Goal: Communication & Community: Answer question/provide support

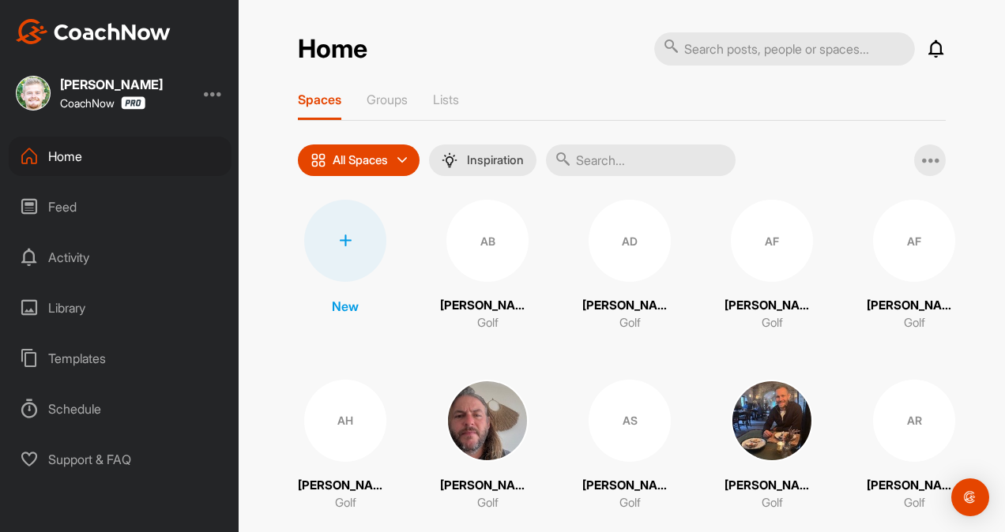
click at [626, 164] on input "text" at bounding box center [641, 161] width 190 height 32
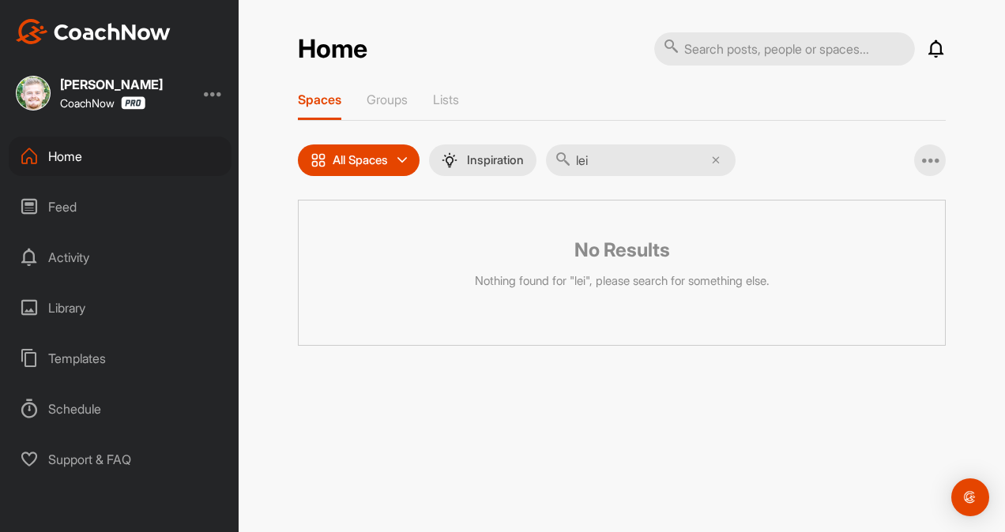
type input "le"
click at [626, 164] on input "text" at bounding box center [641, 161] width 190 height 32
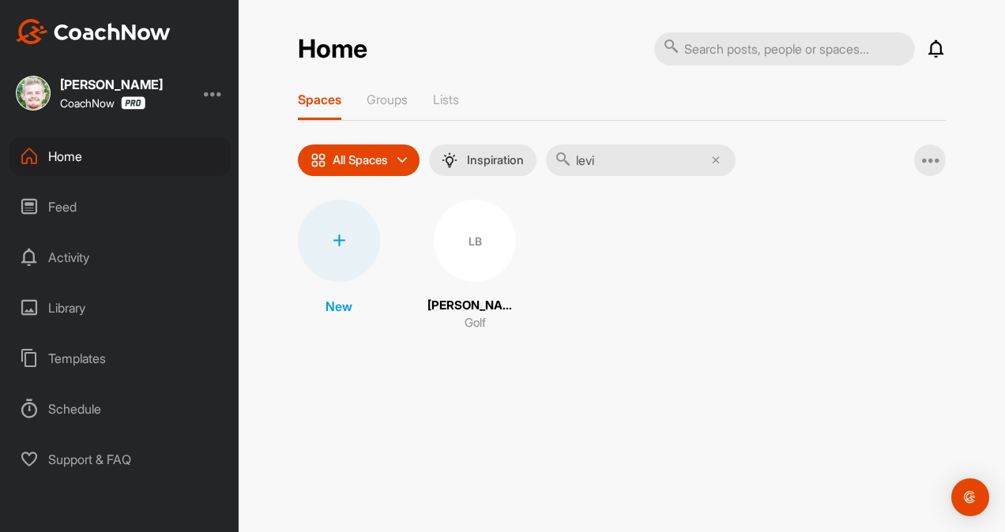
type input "levi"
click at [457, 242] on div "LB" at bounding box center [475, 241] width 82 height 82
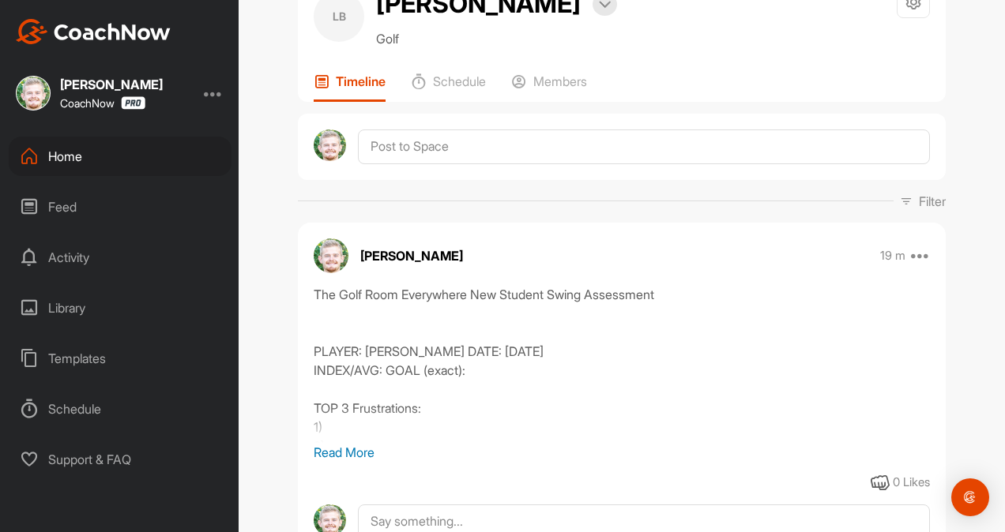
scroll to position [60, 0]
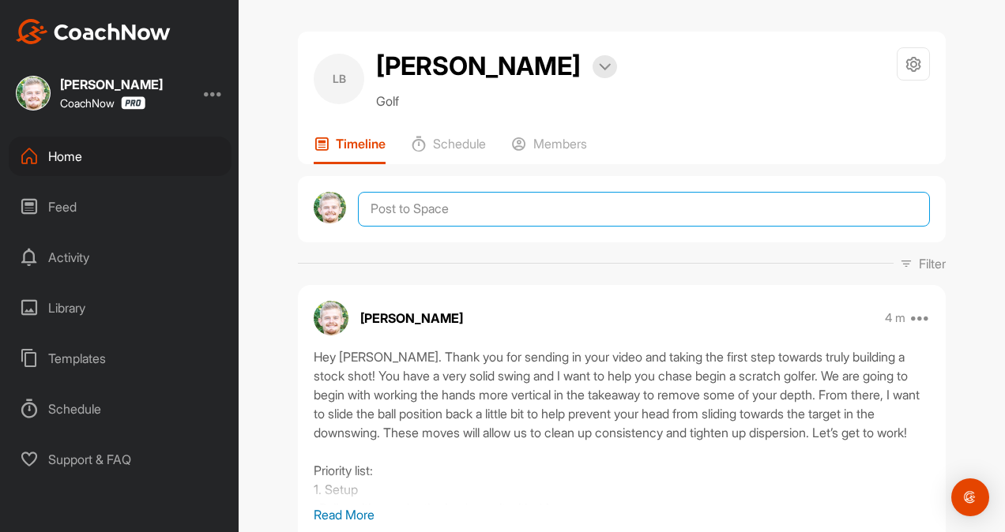
click at [482, 218] on textarea at bounding box center [644, 209] width 572 height 35
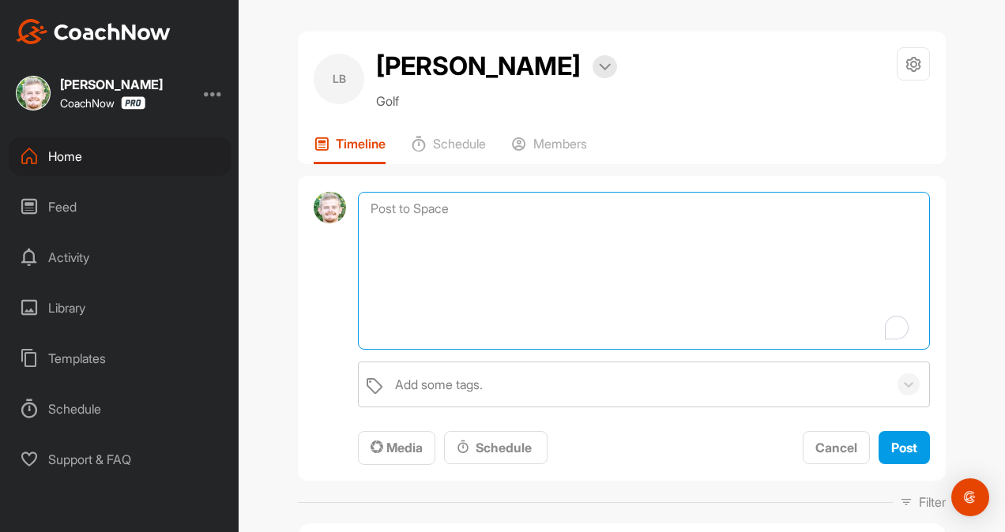
paste textarea "student name], if you are interested in signing up for a Membership, it would b…"
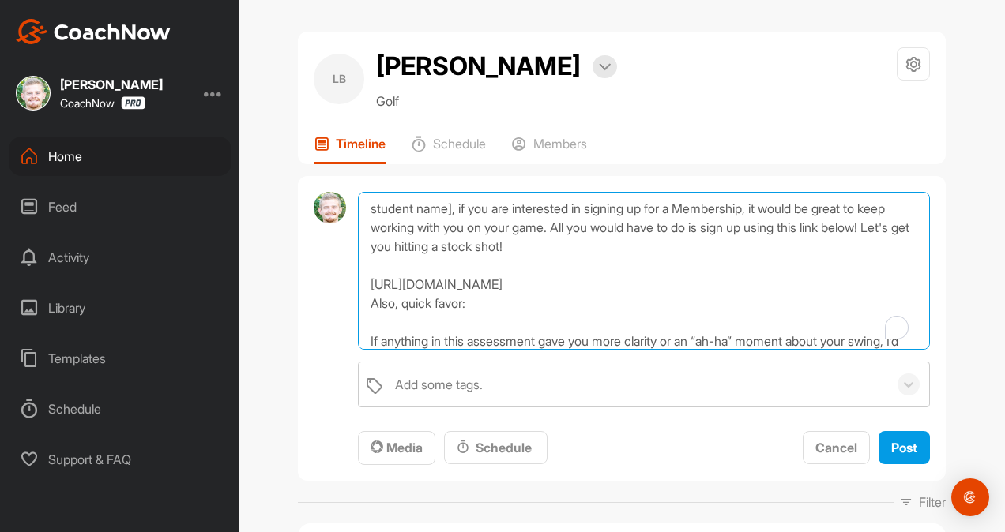
scroll to position [56, 0]
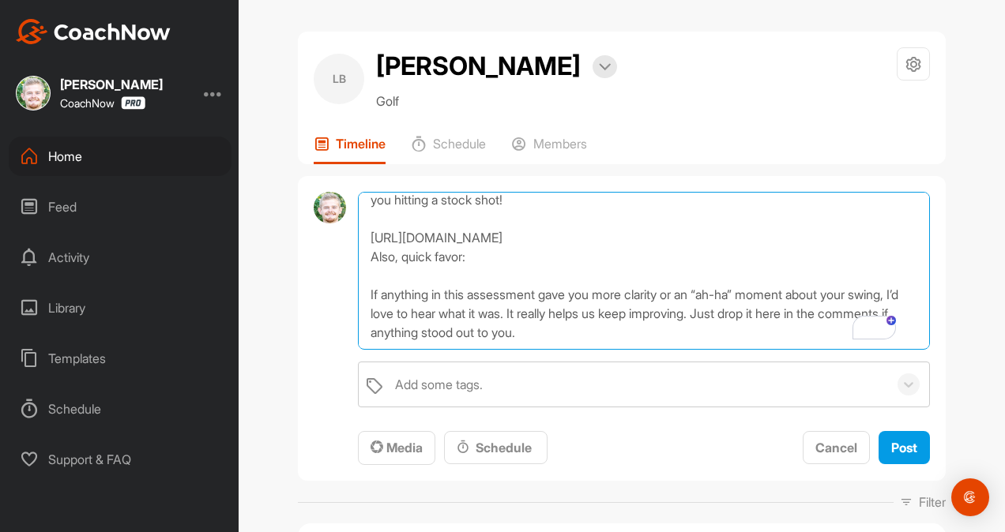
drag, startPoint x: 421, startPoint y: 287, endPoint x: 371, endPoint y: 253, distance: 60.2
click at [371, 253] on textarea "student name], if you are interested in signing up for a Membership, it would b…" at bounding box center [644, 271] width 572 height 158
drag, startPoint x: 444, startPoint y: 278, endPoint x: 356, endPoint y: 251, distance: 91.7
click at [358, 251] on textarea "student name], if you are interested in signing up for a Membership, it would b…" at bounding box center [644, 271] width 572 height 158
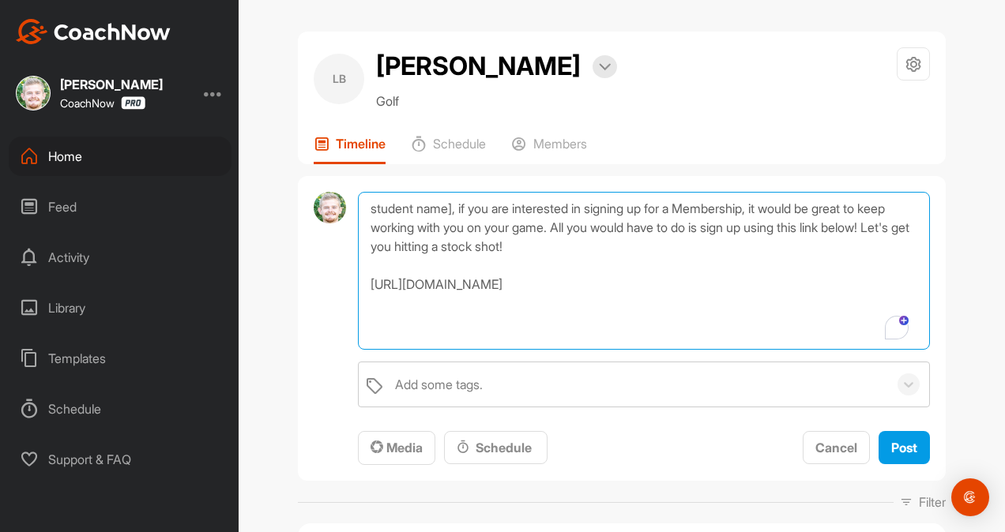
scroll to position [0, 0]
click at [450, 210] on textarea "student name], if you are interested in signing up for a Membership, it would b…" at bounding box center [644, 271] width 572 height 158
type textarea "Levi, if you are interested in signing up for a Membership, it would be great t…"
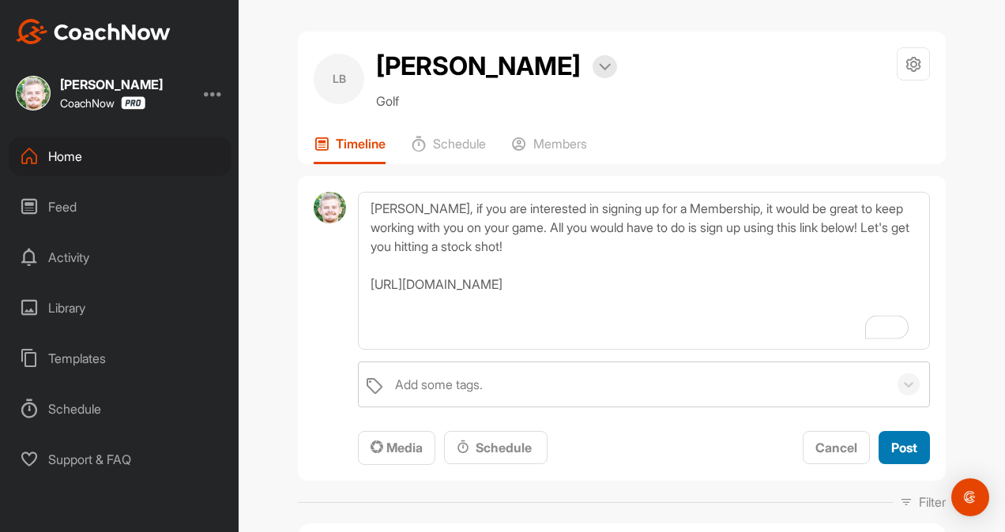
click at [901, 445] on span "Post" at bounding box center [904, 448] width 26 height 16
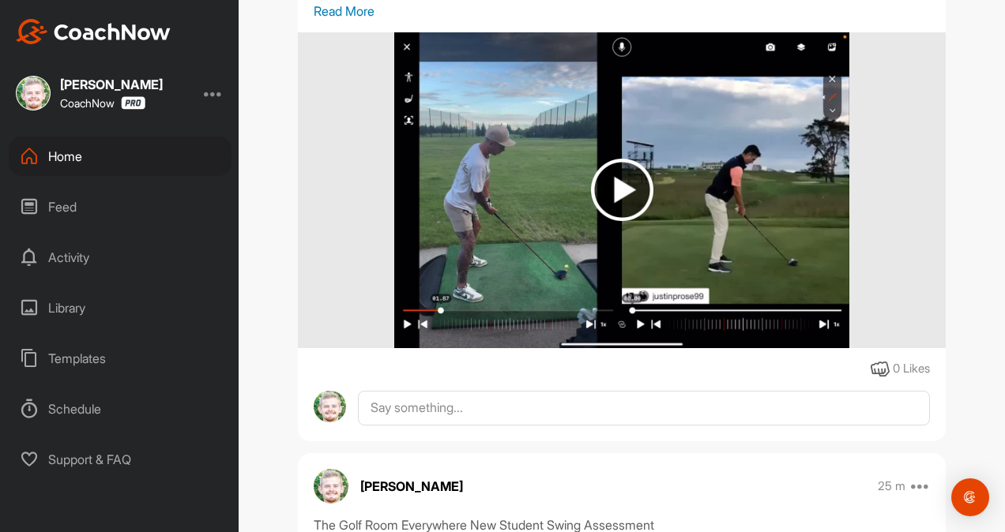
scroll to position [934, 0]
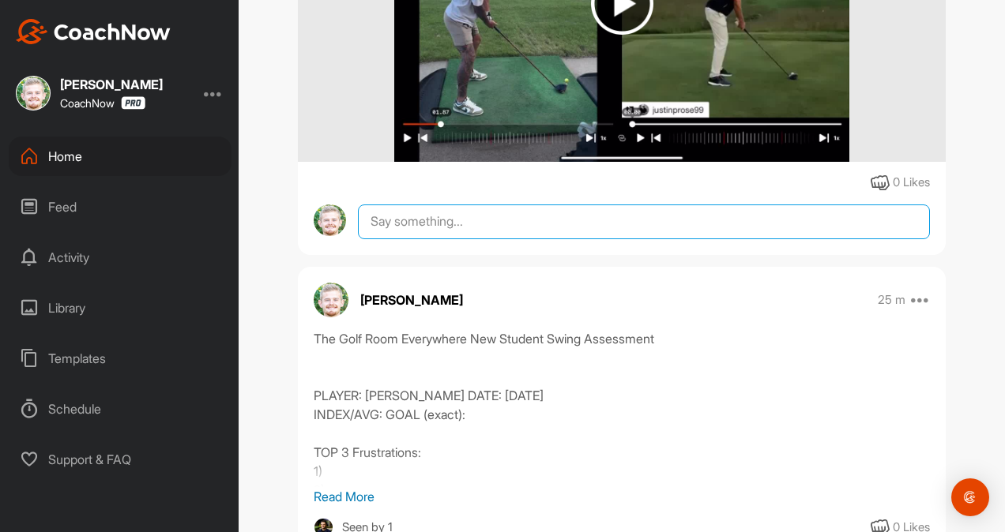
click at [387, 238] on textarea at bounding box center [644, 222] width 572 height 35
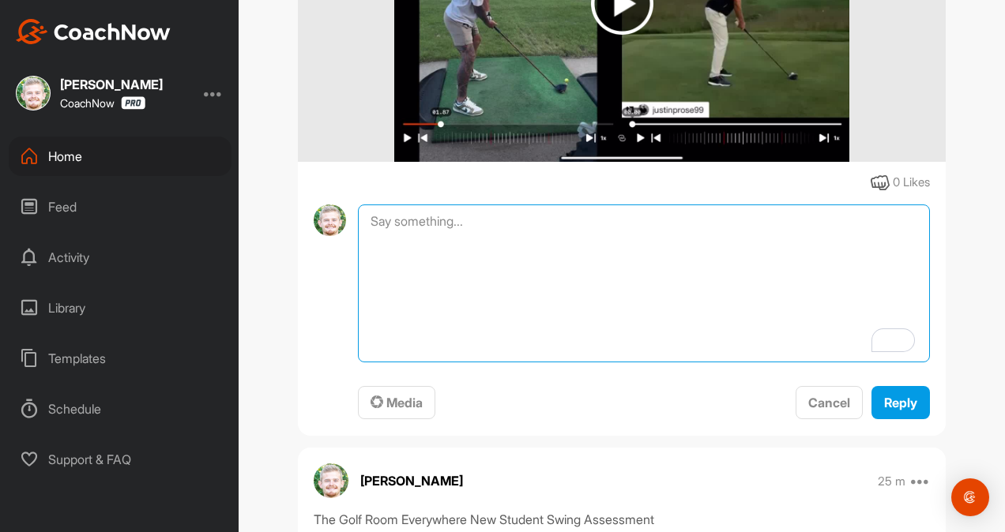
paste textarea "Also, quick favor: If anything in this assessment gave you more clarity or an “…"
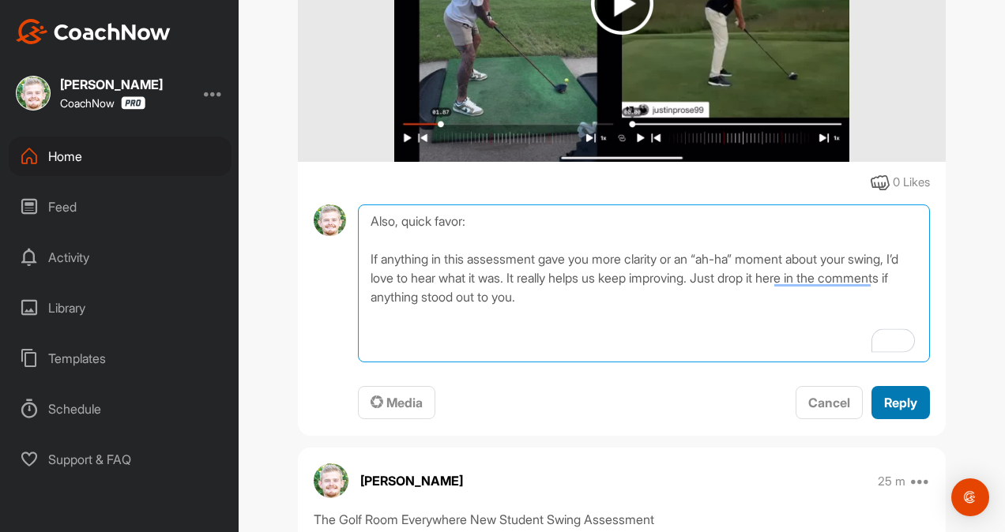
type textarea "Also, quick favor: If anything in this assessment gave you more clarity or an “…"
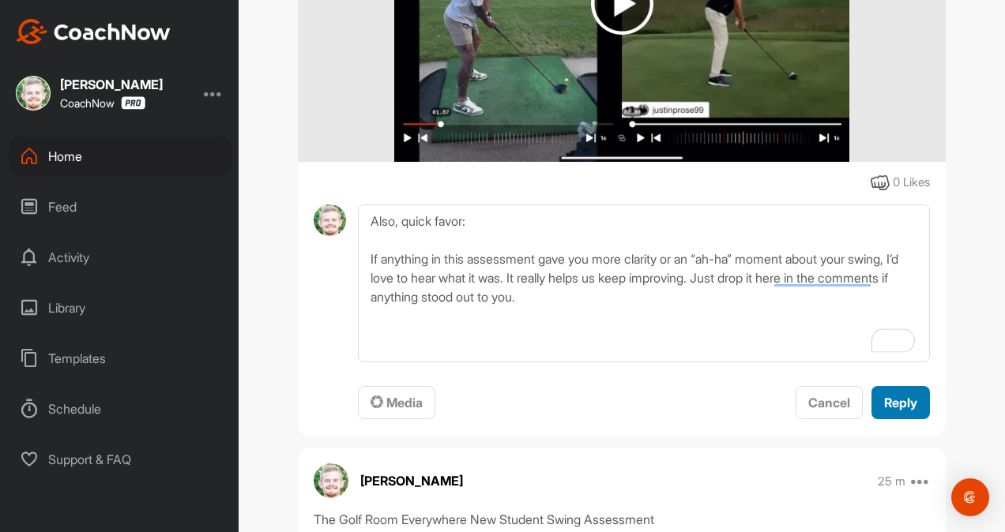
click at [885, 411] on span "Reply" at bounding box center [900, 403] width 33 height 16
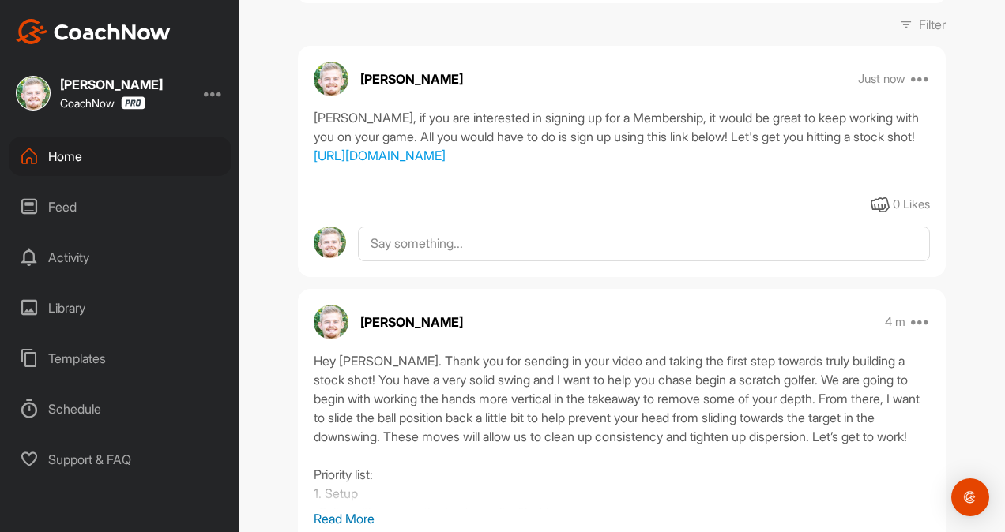
scroll to position [0, 0]
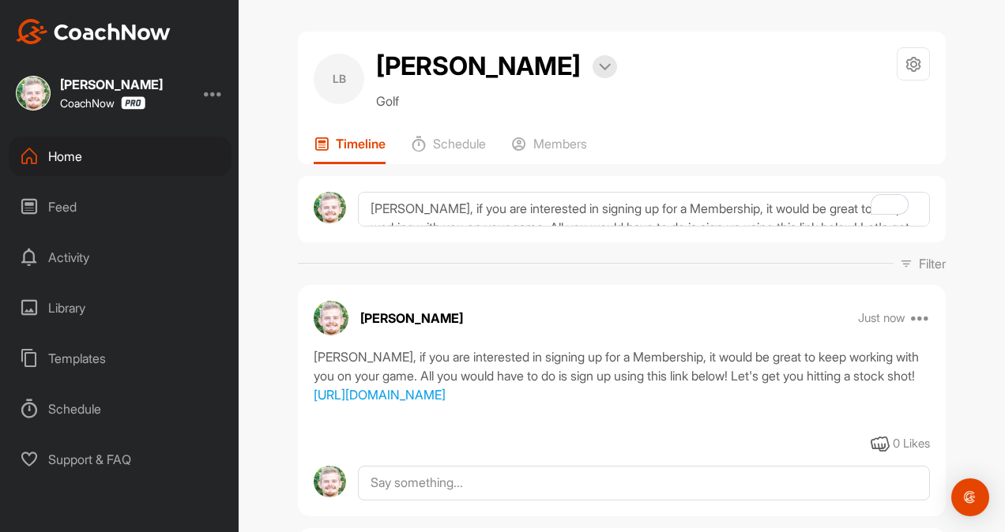
click at [140, 160] on div "Home" at bounding box center [120, 156] width 223 height 39
